Goal: Transaction & Acquisition: Purchase product/service

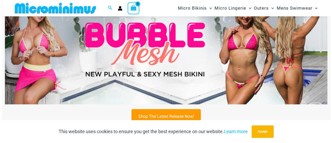
scroll to position [35, 0]
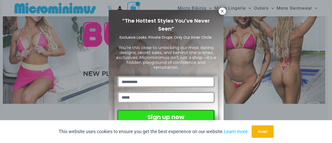
drag, startPoint x: 147, startPoint y: 35, endPoint x: 94, endPoint y: 46, distance: 54.1
drag, startPoint x: 94, startPoint y: 46, endPoint x: 221, endPoint y: 11, distance: 131.7
click at [221, 11] on icon at bounding box center [222, 11] width 5 height 5
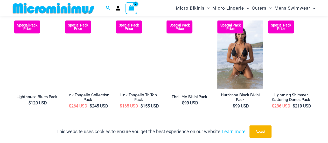
scroll to position [701, 0]
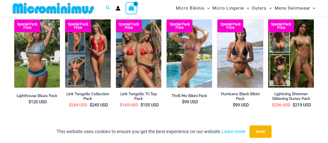
click at [217, 19] on img at bounding box center [217, 19] width 0 height 0
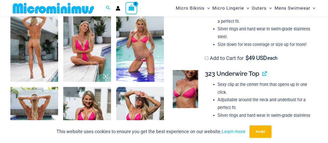
scroll to position [267, 0]
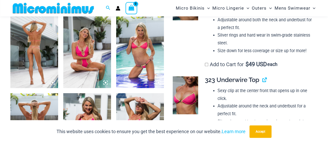
click at [134, 38] on img at bounding box center [140, 52] width 48 height 72
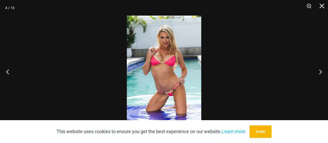
click at [156, 42] on img at bounding box center [164, 72] width 74 height 112
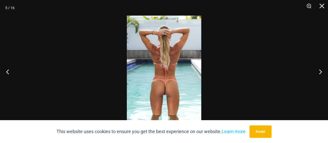
click at [158, 50] on img at bounding box center [164, 72] width 74 height 112
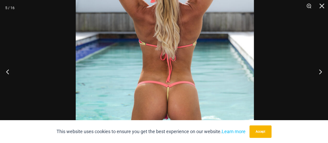
click at [161, 9] on img at bounding box center [165, 62] width 178 height 267
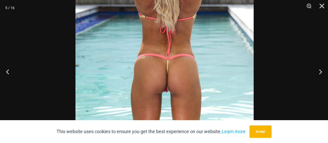
click at [165, 25] on img at bounding box center [164, 35] width 178 height 267
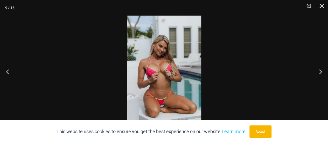
click at [162, 111] on img at bounding box center [164, 72] width 74 height 112
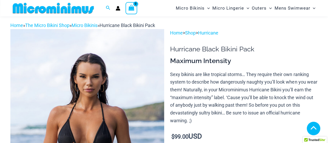
scroll to position [321, 0]
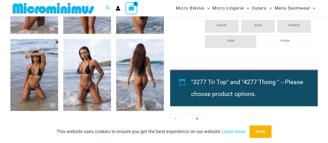
click at [48, 58] on img at bounding box center [34, 75] width 48 height 72
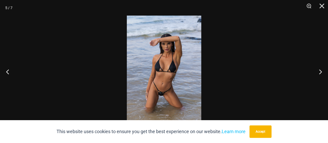
click at [166, 92] on img at bounding box center [164, 72] width 74 height 112
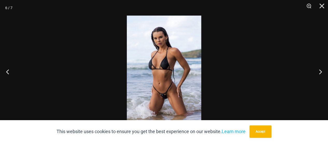
click at [166, 92] on img at bounding box center [164, 72] width 74 height 112
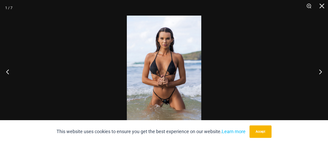
click at [165, 108] on img at bounding box center [164, 72] width 74 height 112
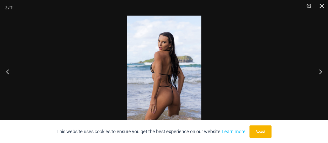
click at [165, 108] on img at bounding box center [164, 72] width 74 height 112
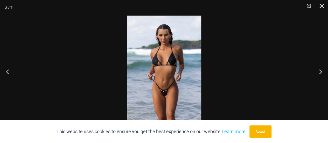
click at [165, 108] on img at bounding box center [164, 72] width 74 height 112
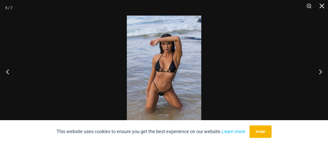
click at [165, 108] on img at bounding box center [164, 72] width 74 height 112
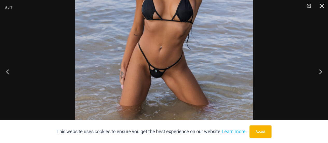
click at [322, 3] on button "Close" at bounding box center [319, 8] width 13 height 16
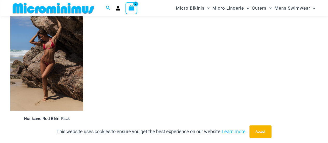
scroll to position [664, 0]
click at [10, 1] on img at bounding box center [10, 1] width 0 height 0
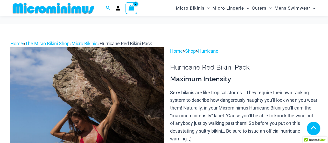
scroll to position [238, 0]
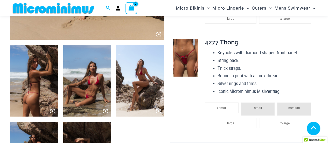
click at [83, 72] on img at bounding box center [87, 81] width 48 height 72
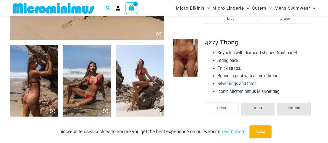
click at [106, 111] on icon at bounding box center [106, 111] width 2 height 2
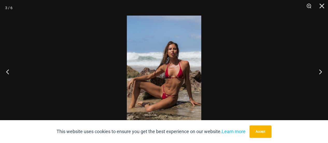
click at [170, 102] on img at bounding box center [164, 72] width 74 height 112
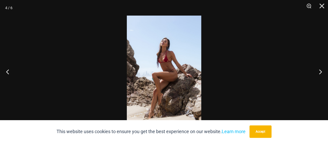
click at [165, 75] on img at bounding box center [164, 72] width 74 height 112
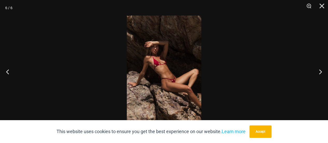
click at [165, 75] on img at bounding box center [164, 72] width 74 height 112
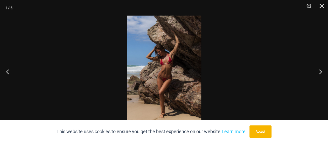
click at [165, 75] on img at bounding box center [164, 72] width 74 height 112
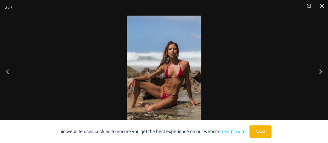
click at [167, 111] on img at bounding box center [164, 72] width 74 height 112
